Goal: Book appointment/travel/reservation

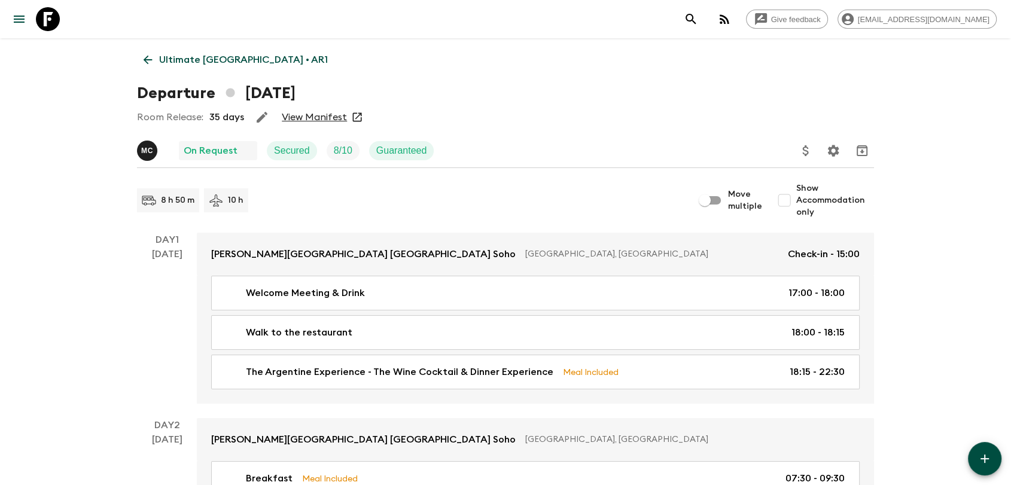
click at [220, 60] on p "Ultimate [GEOGRAPHIC_DATA] • AR1" at bounding box center [243, 60] width 169 height 14
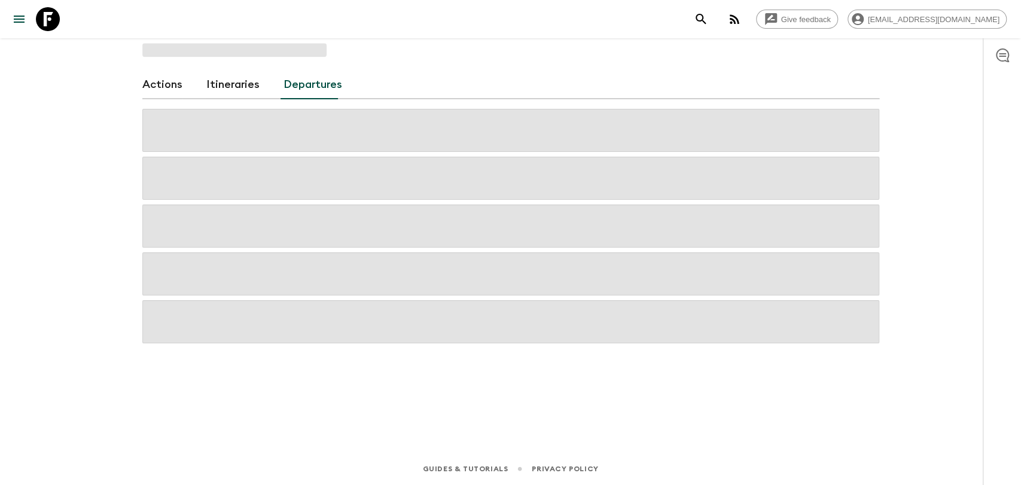
click at [45, 18] on icon at bounding box center [48, 19] width 24 height 24
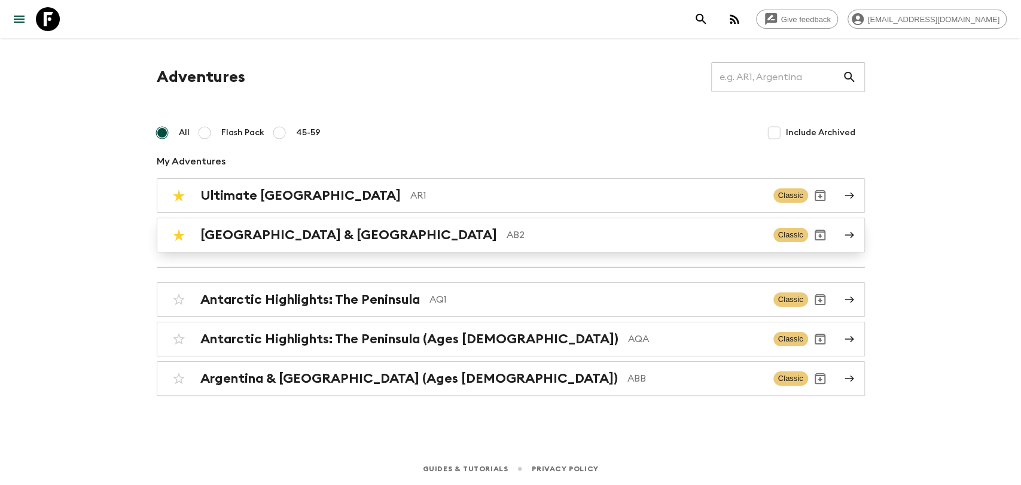
click at [507, 232] on p "AB2" at bounding box center [635, 235] width 257 height 14
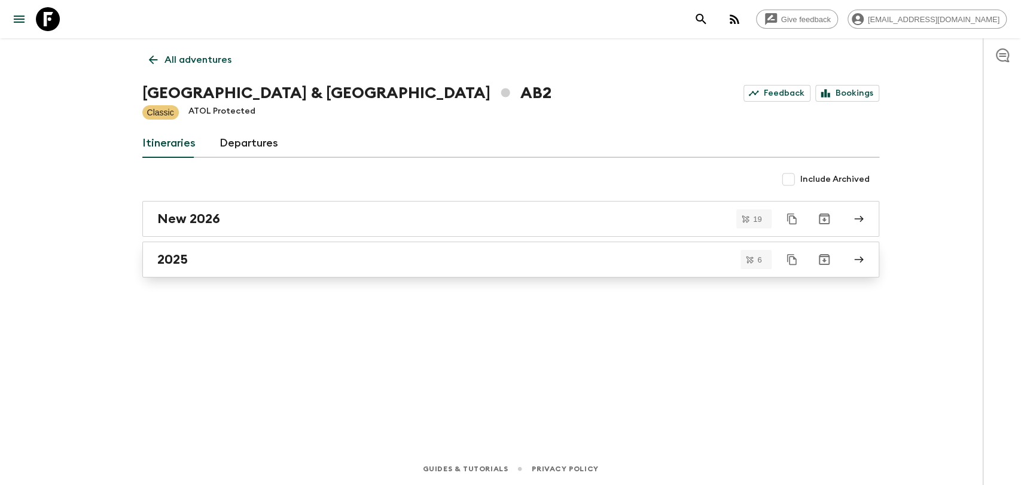
click at [237, 256] on div "2025" at bounding box center [499, 260] width 684 height 16
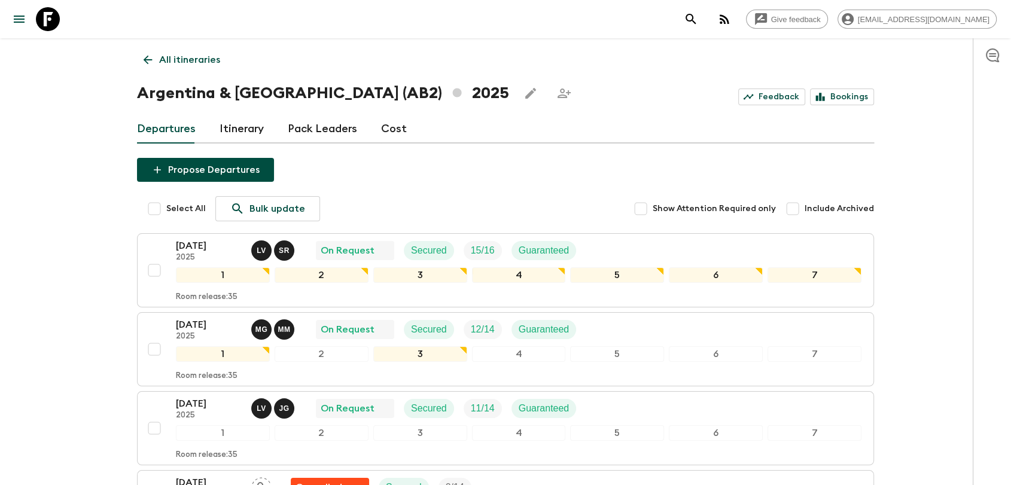
click at [736, 14] on button "button" at bounding box center [724, 19] width 24 height 24
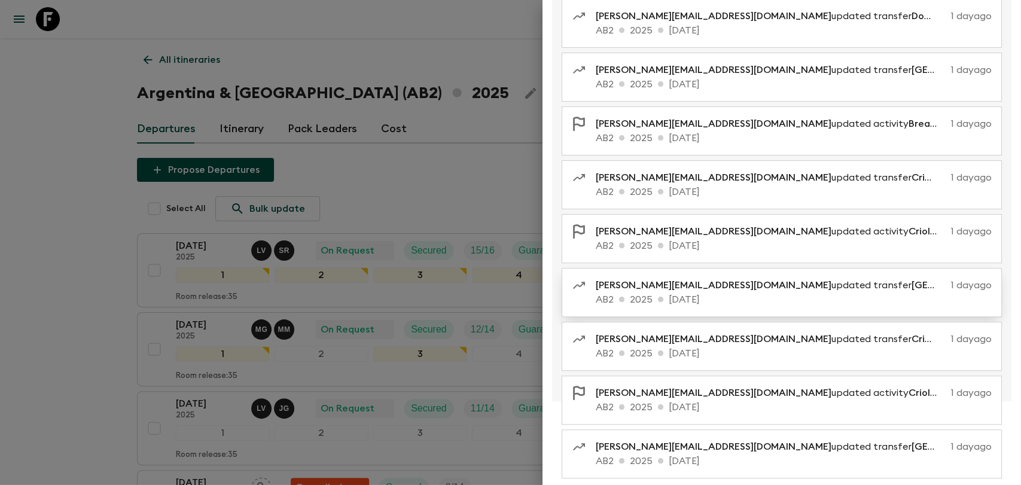
scroll to position [160, 0]
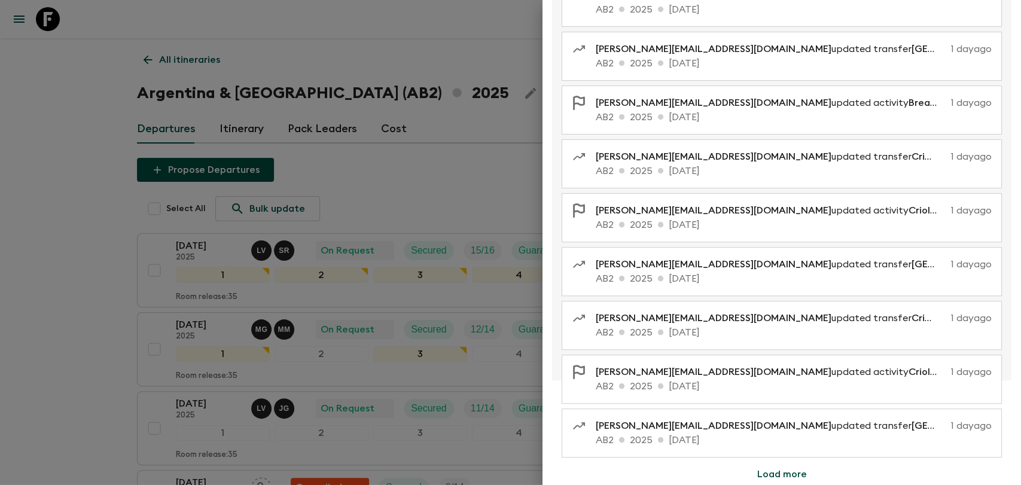
click at [784, 470] on button "Load more" at bounding box center [782, 474] width 78 height 24
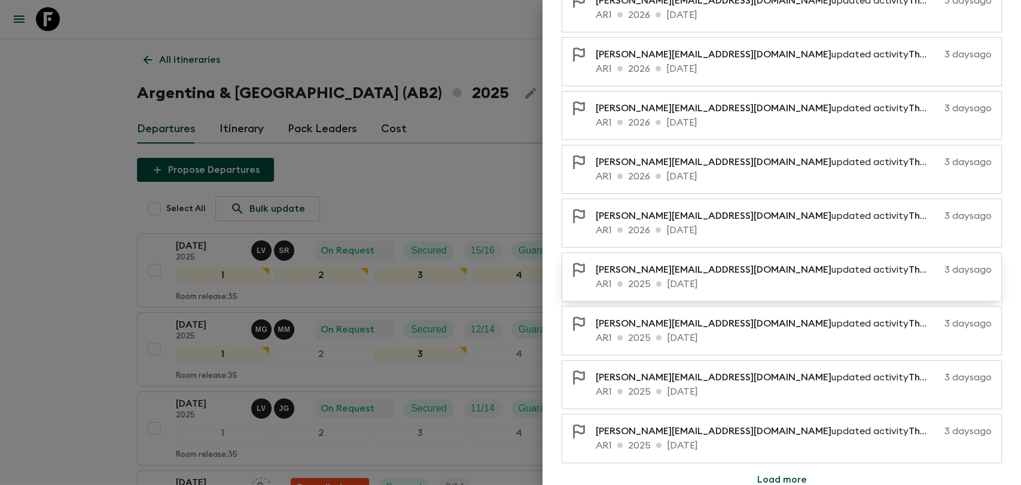
scroll to position [697, 0]
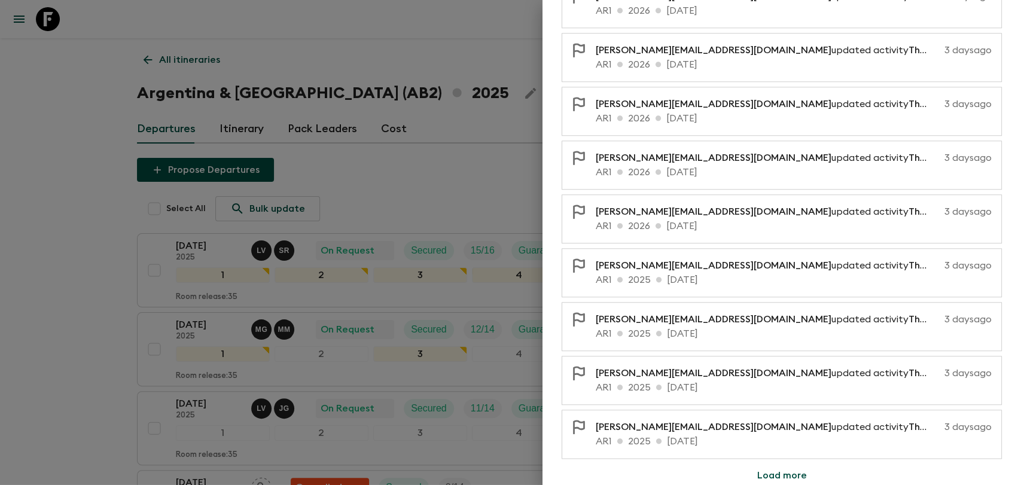
click at [772, 464] on button "Load more" at bounding box center [782, 476] width 78 height 24
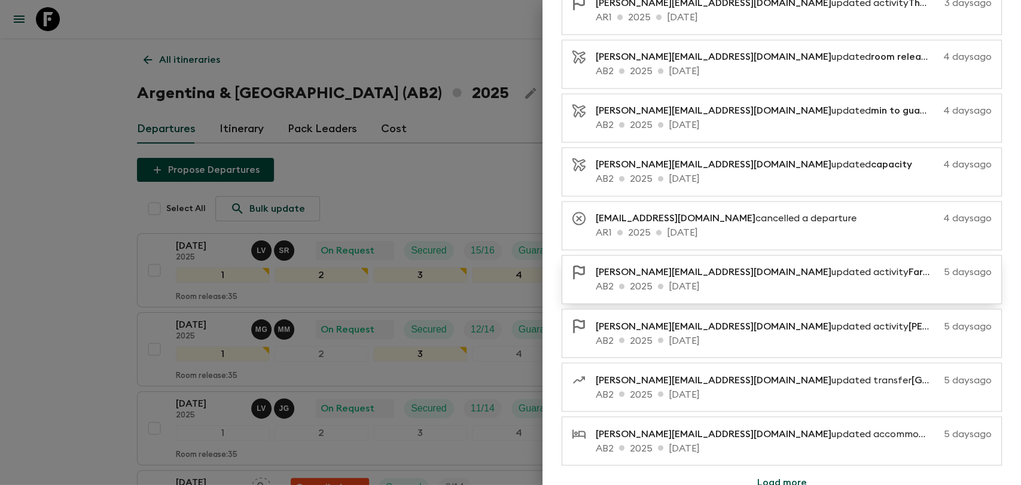
scroll to position [1234, 0]
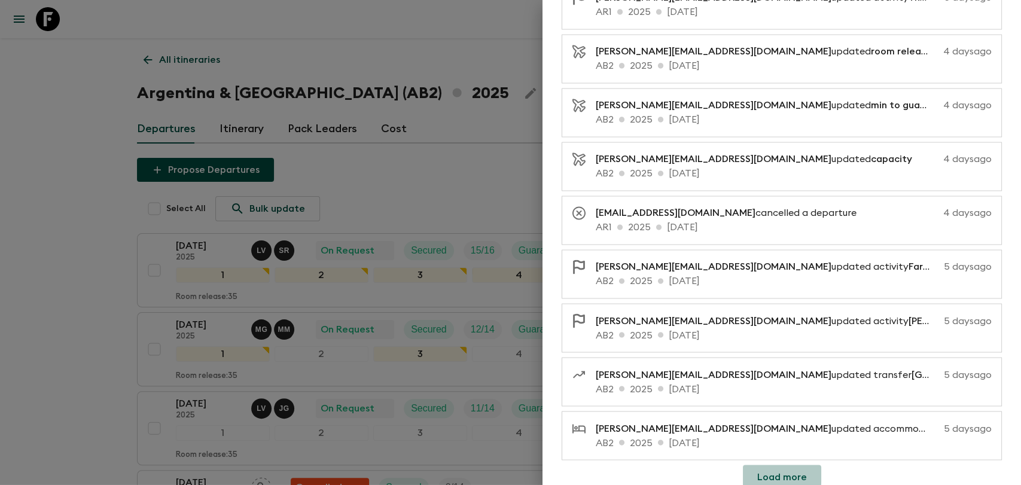
click at [765, 468] on button "Load more" at bounding box center [782, 477] width 78 height 24
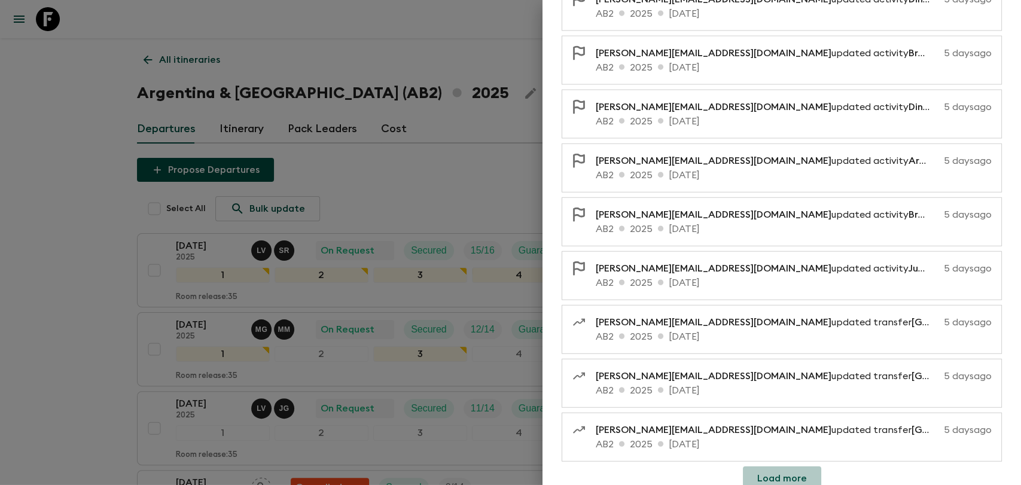
click at [782, 475] on button "Load more" at bounding box center [782, 479] width 78 height 24
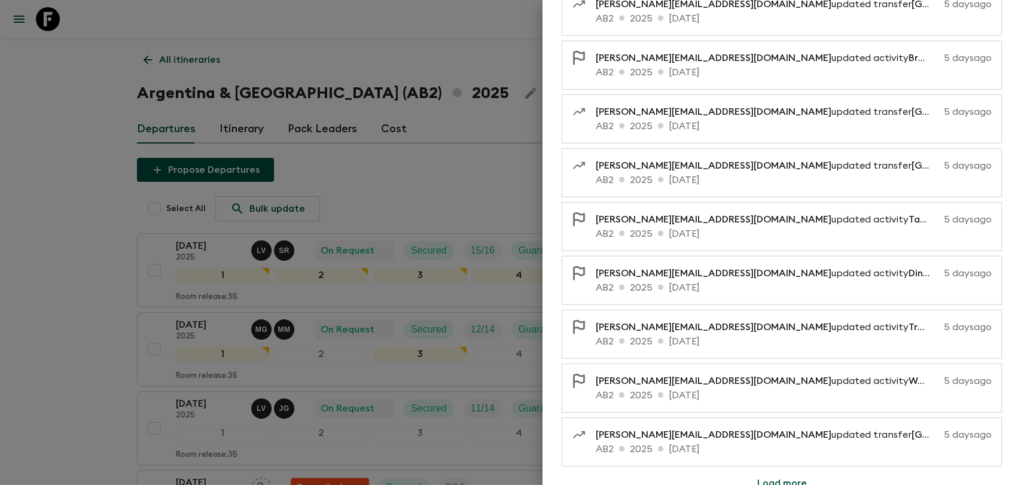
scroll to position [2308, 0]
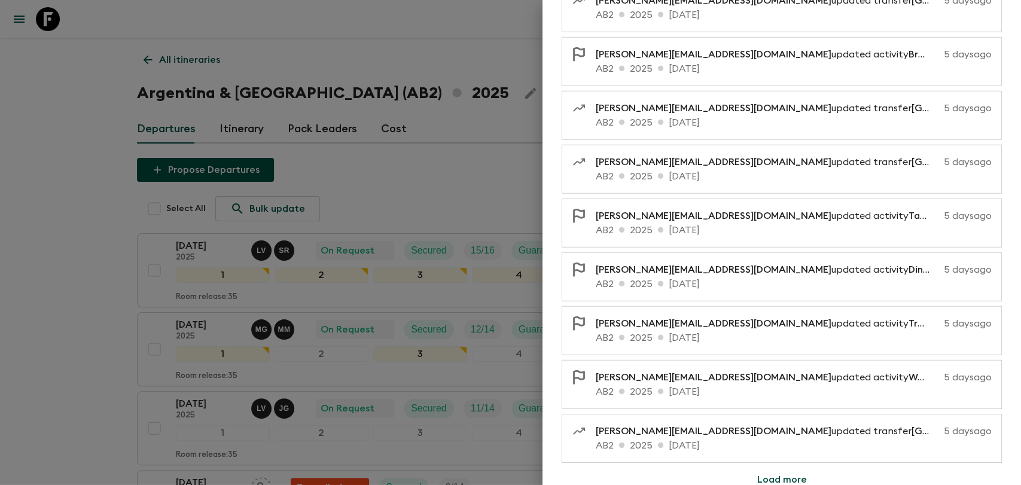
click at [779, 468] on button "Load more" at bounding box center [782, 480] width 78 height 24
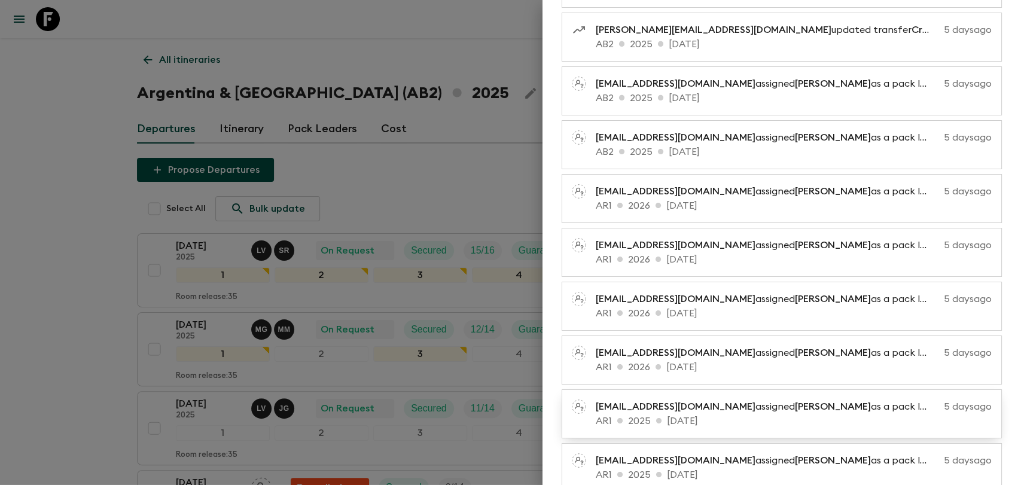
scroll to position [2840, 0]
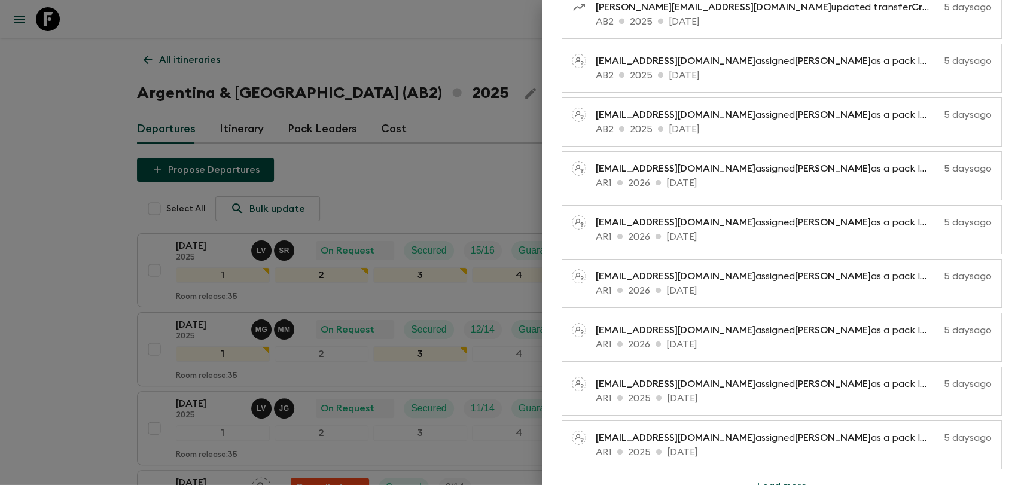
click at [761, 474] on button "Load more" at bounding box center [782, 486] width 78 height 24
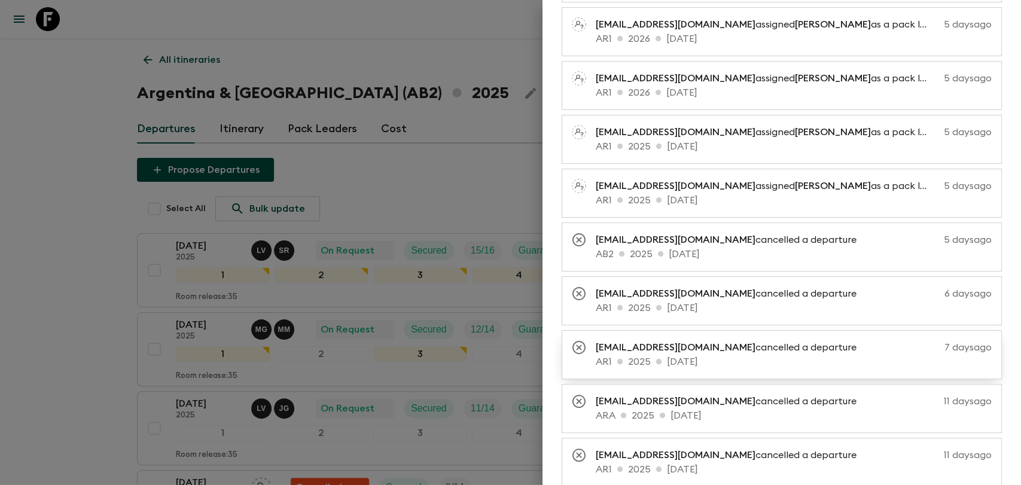
scroll to position [3239, 0]
